Goal: Obtain resource: Obtain resource

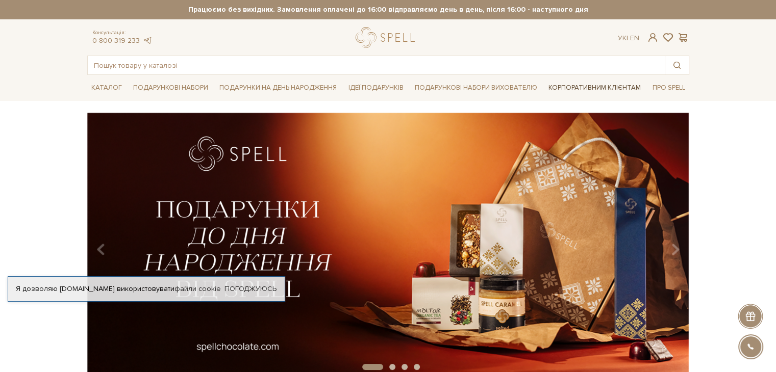
click at [586, 87] on link "Корпоративним клієнтам" at bounding box center [594, 87] width 100 height 17
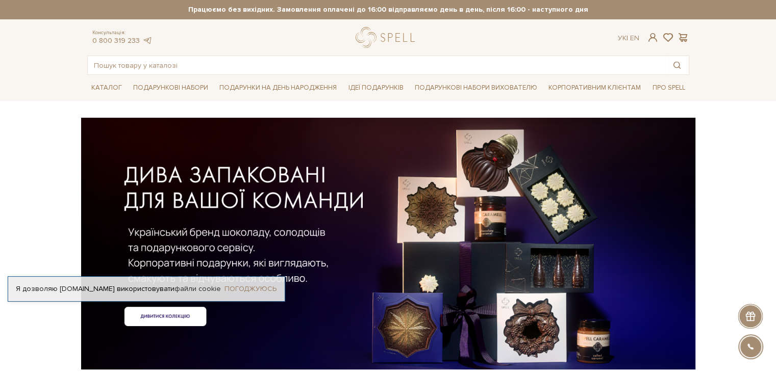
click at [256, 288] on link "Погоджуюсь" at bounding box center [250, 289] width 52 height 9
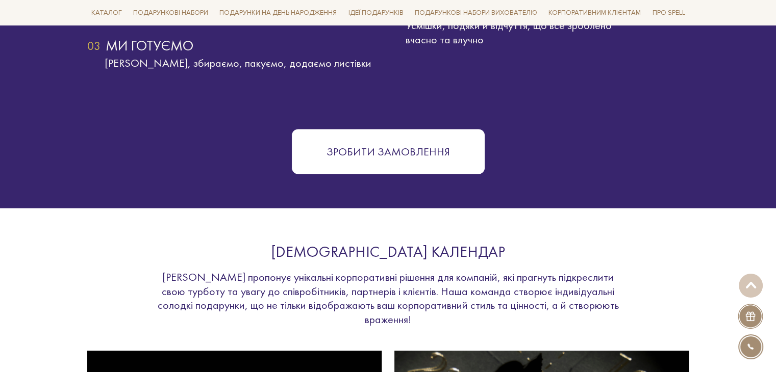
scroll to position [1938, 0]
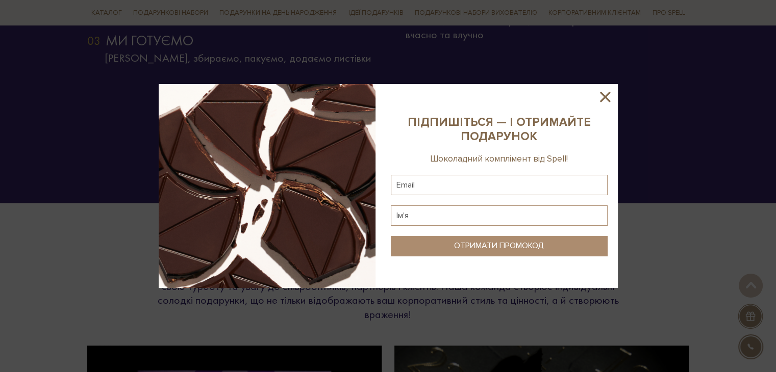
click at [601, 99] on icon at bounding box center [605, 97] width 10 height 10
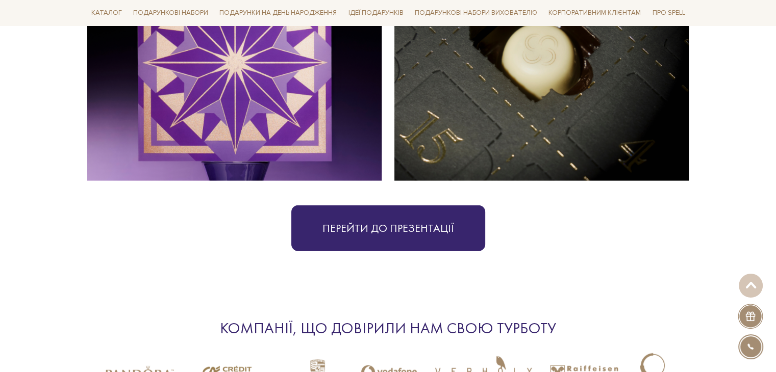
scroll to position [2396, 0]
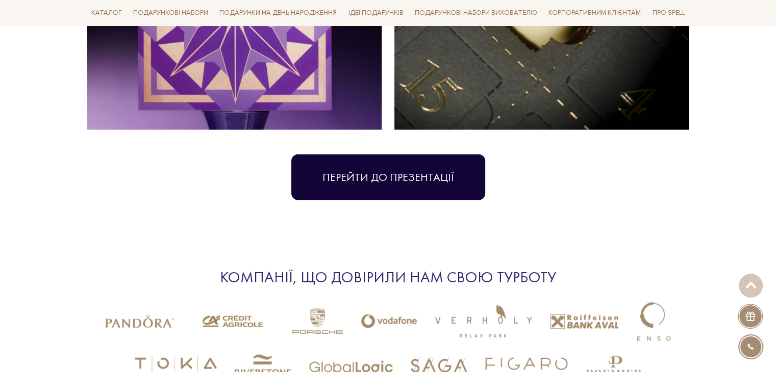
click at [445, 162] on link "Перейти до презентації" at bounding box center [388, 177] width 194 height 46
